Goal: Task Accomplishment & Management: Use online tool/utility

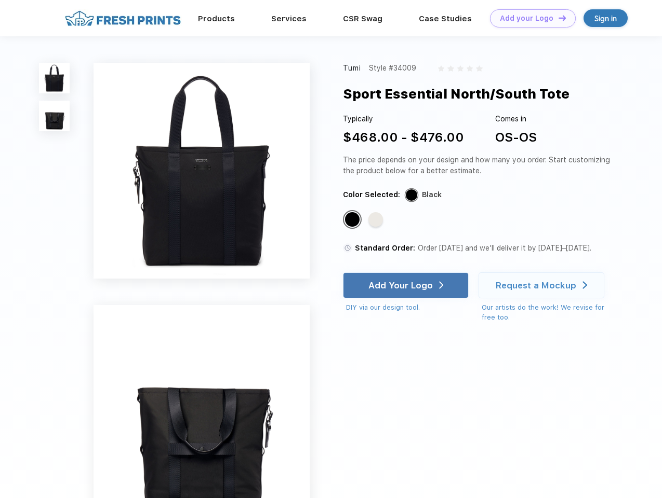
click at [529, 18] on link "Add your Logo Design Tool" at bounding box center [533, 18] width 86 height 18
click at [0, 0] on div "Design Tool" at bounding box center [0, 0] width 0 height 0
click at [557, 18] on link "Add your Logo Design Tool" at bounding box center [533, 18] width 86 height 18
click at [55, 78] on img at bounding box center [54, 78] width 31 height 31
click at [55, 116] on img at bounding box center [54, 116] width 31 height 31
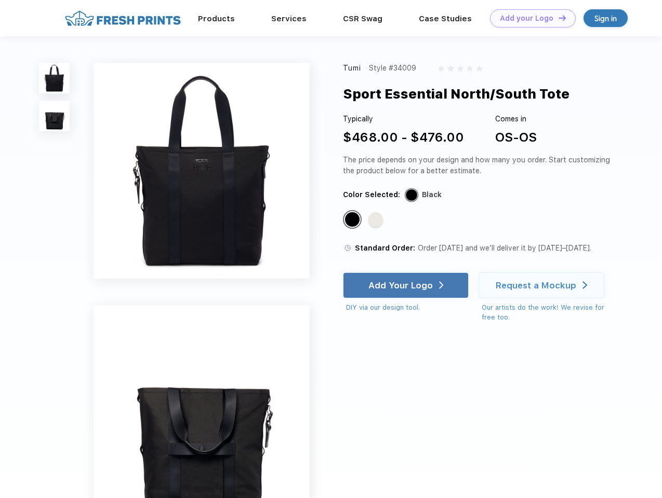
click at [353, 220] on div "Standard Color" at bounding box center [352, 219] width 15 height 15
click at [376, 220] on div "Standard Color" at bounding box center [375, 219] width 15 height 15
click at [407, 286] on div "Add Your Logo" at bounding box center [400, 285] width 64 height 10
click at [543, 286] on div "Request a Mockup" at bounding box center [535, 285] width 80 height 10
